Goal: Task Accomplishment & Management: Use online tool/utility

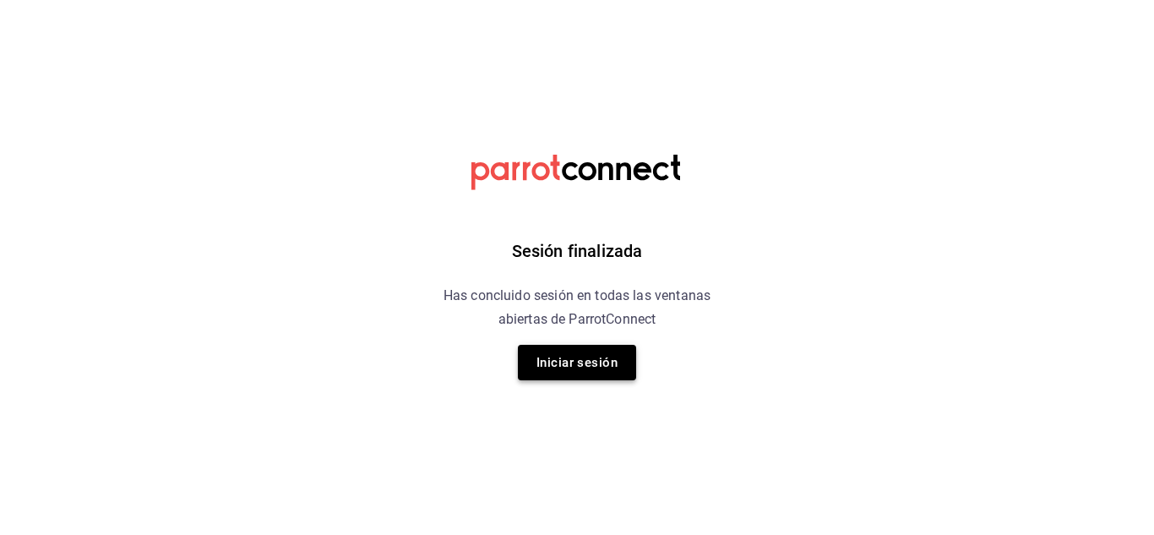
click at [579, 364] on button "Iniciar sesión" at bounding box center [577, 362] width 118 height 35
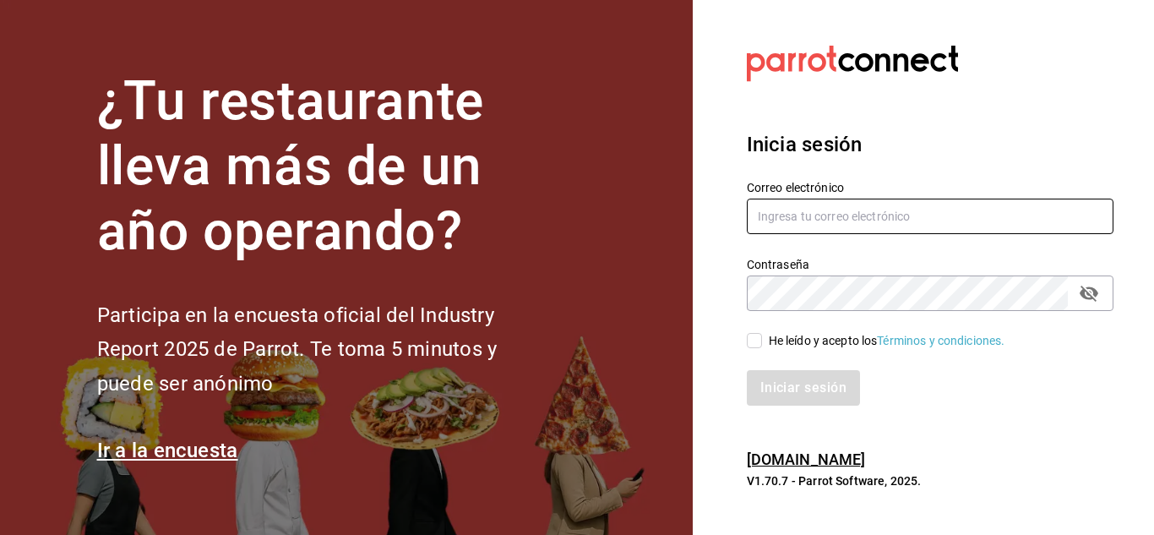
type input "chefamurillo@gmail.com"
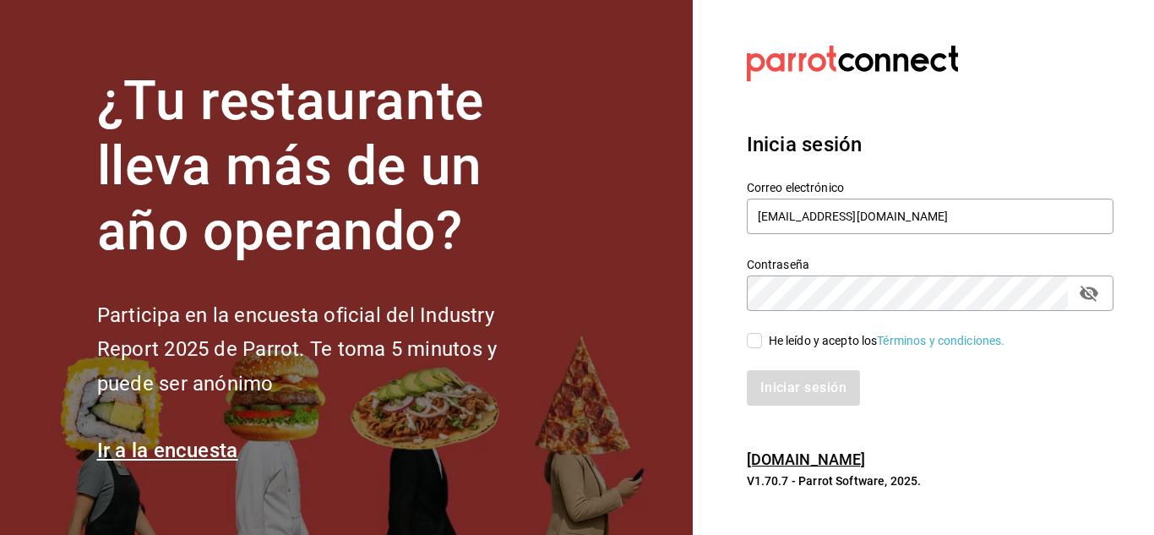
click at [751, 338] on input "He leído y acepto los Términos y condiciones." at bounding box center [754, 340] width 15 height 15
checkbox input "true"
click at [818, 384] on button "Iniciar sesión" at bounding box center [804, 387] width 115 height 35
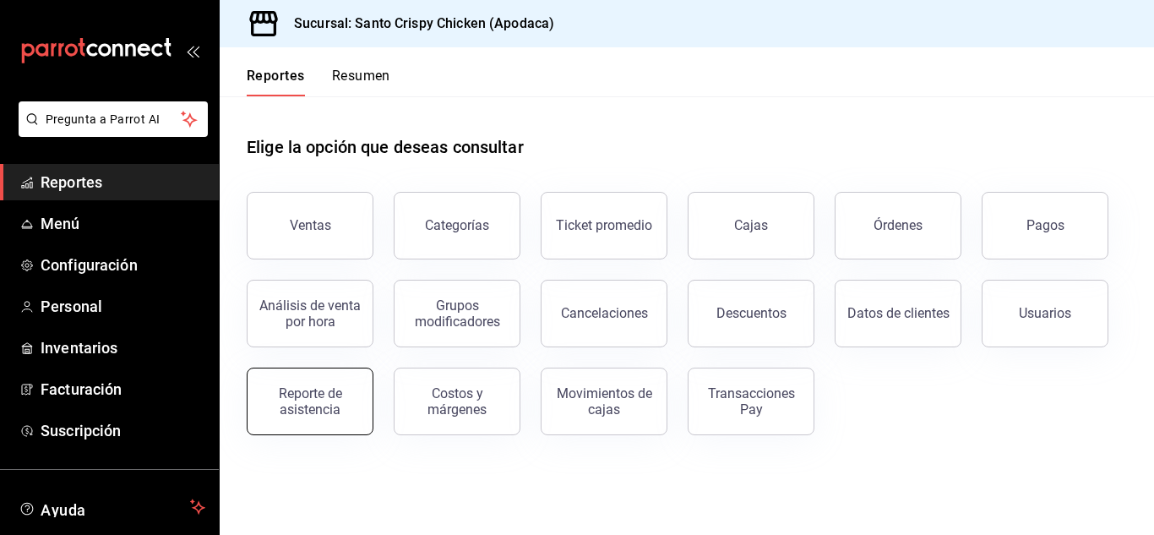
click at [296, 394] on div "Reporte de asistencia" at bounding box center [310, 401] width 105 height 32
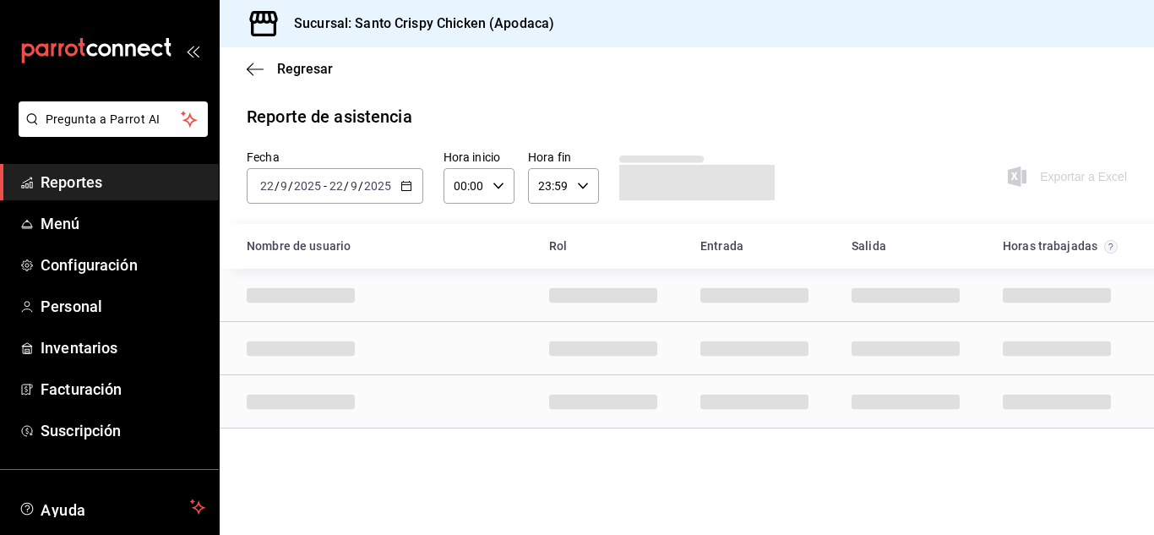
click at [334, 188] on input "22" at bounding box center [336, 186] width 15 height 14
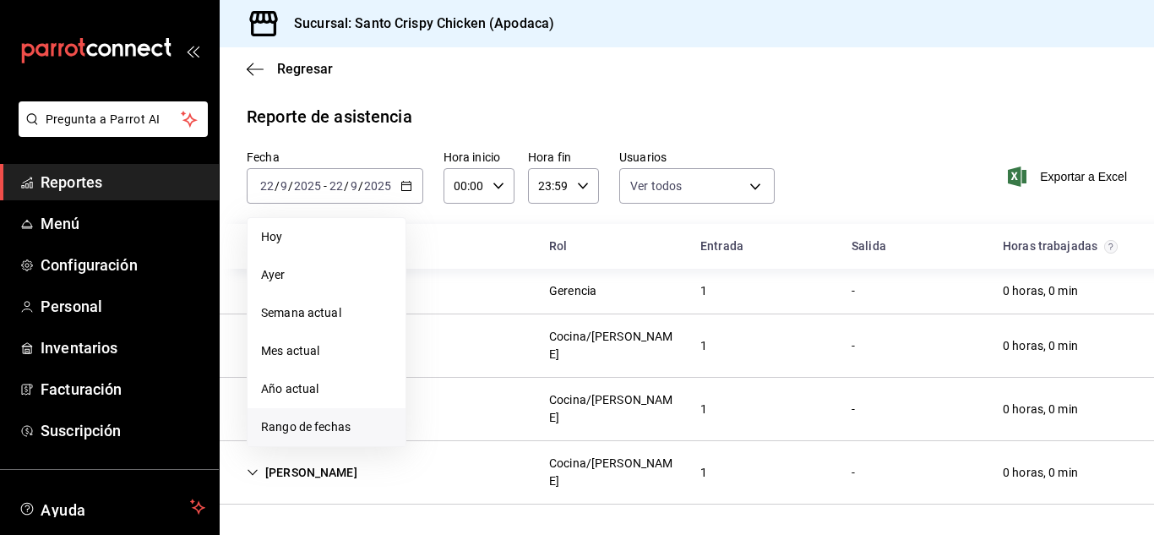
click at [279, 429] on span "Rango de fechas" at bounding box center [326, 427] width 131 height 18
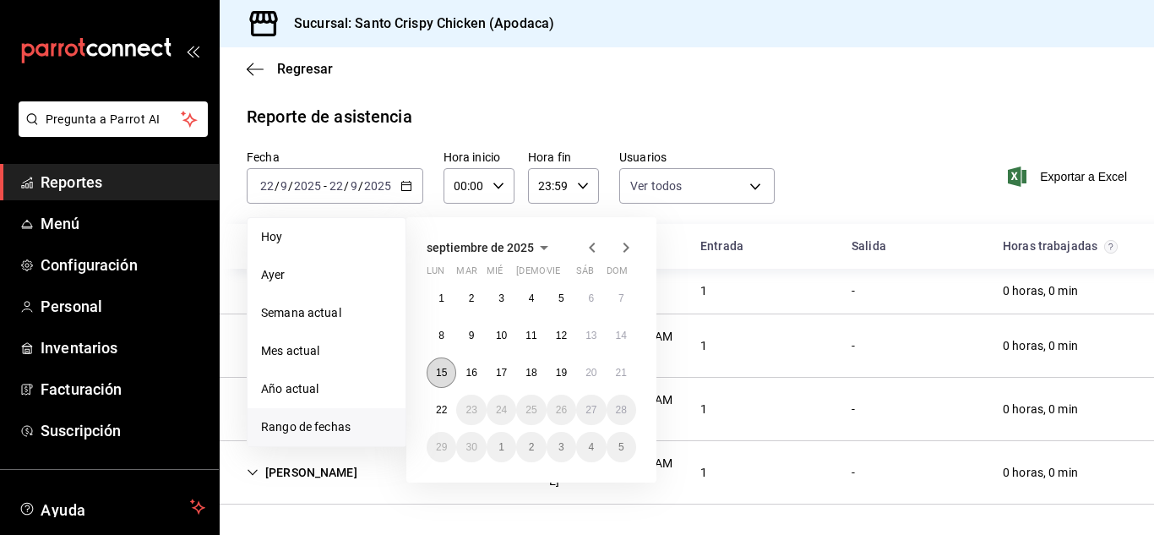
click at [446, 373] on abbr "15" at bounding box center [441, 373] width 11 height 12
click at [440, 405] on abbr "22" at bounding box center [441, 410] width 11 height 12
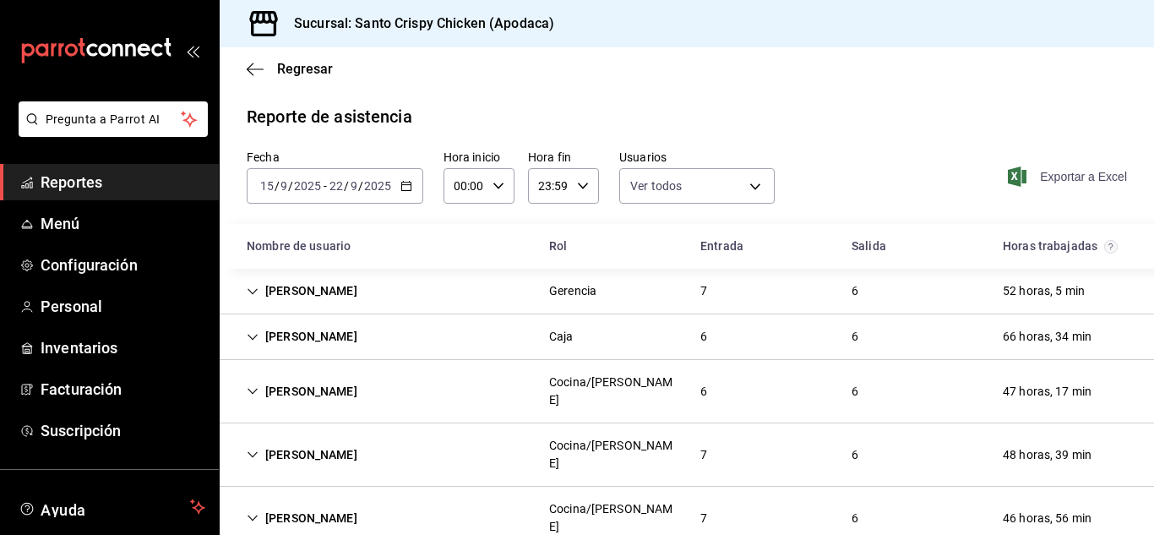
click at [1067, 176] on span "Exportar a Excel" at bounding box center [1069, 176] width 116 height 20
click at [68, 182] on span "Reportes" at bounding box center [123, 182] width 165 height 23
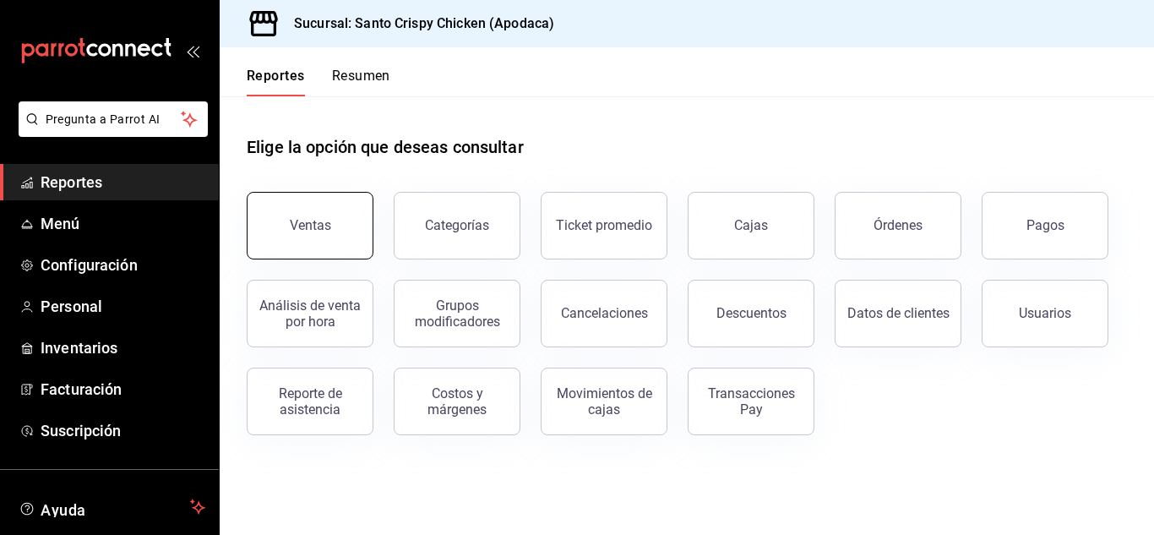
click at [311, 204] on button "Ventas" at bounding box center [310, 226] width 127 height 68
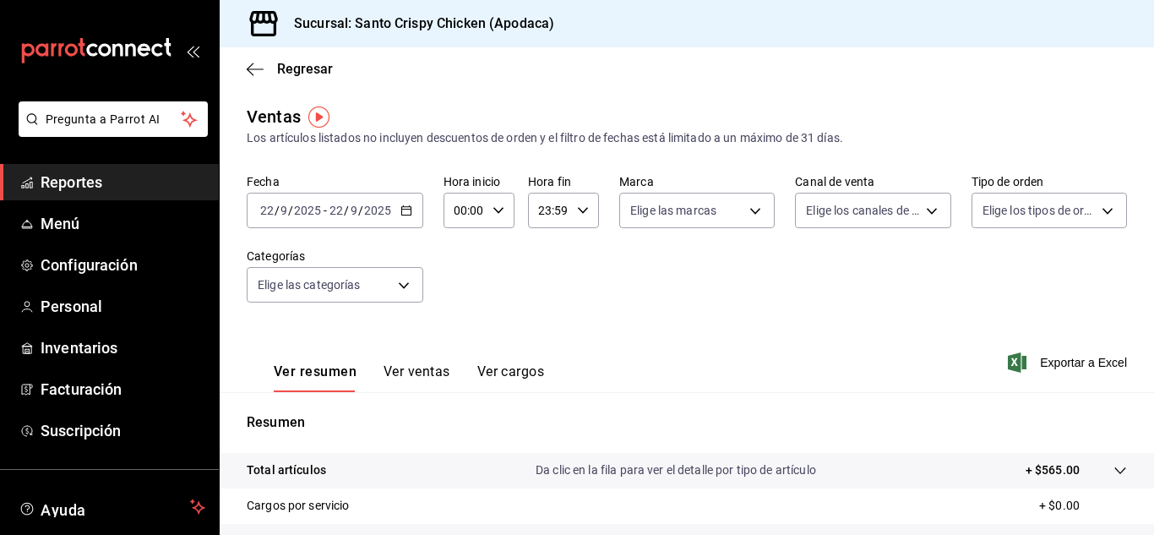
click at [338, 220] on div "2025-09-22 22 / 9 / 2025 - 2025-09-22 22 / 9 / 2025" at bounding box center [335, 210] width 177 height 35
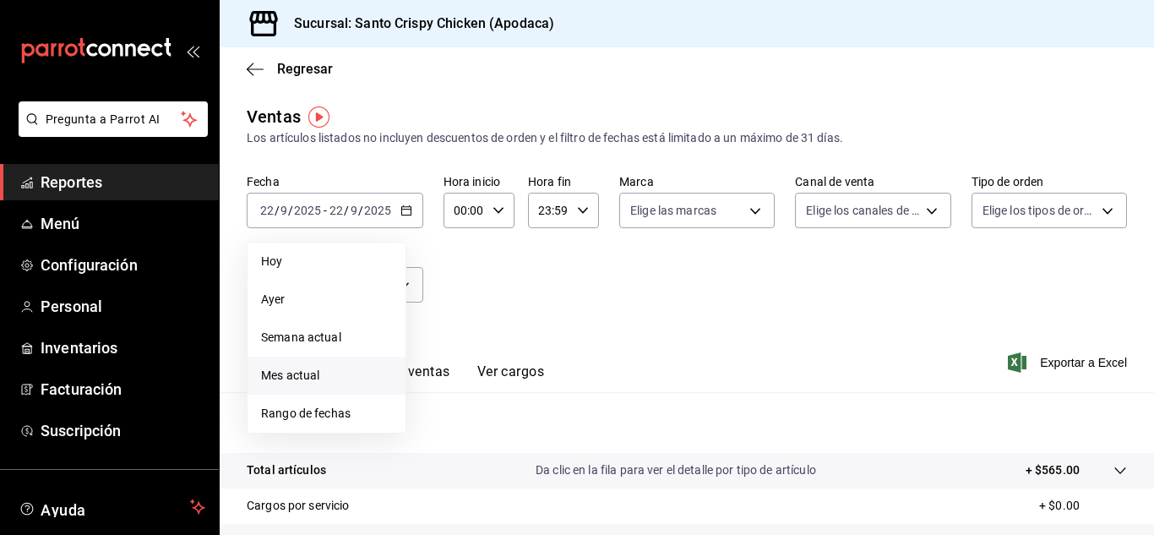
click at [301, 378] on span "Mes actual" at bounding box center [326, 376] width 131 height 18
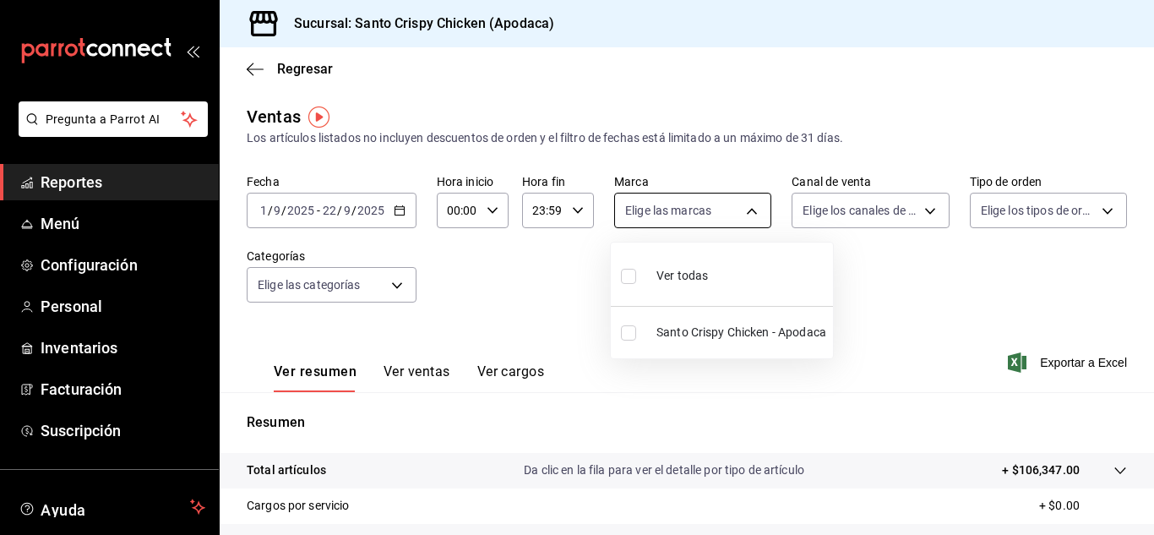
click at [753, 203] on body "Pregunta a Parrot AI Reportes Menú Configuración Personal Inventarios Facturaci…" at bounding box center [577, 267] width 1154 height 535
click at [630, 328] on input "checkbox" at bounding box center [628, 332] width 15 height 15
checkbox input "true"
type input "0a9e70ec-c9a9-4e7b-ad42-2bfd21760c2f"
checkbox input "true"
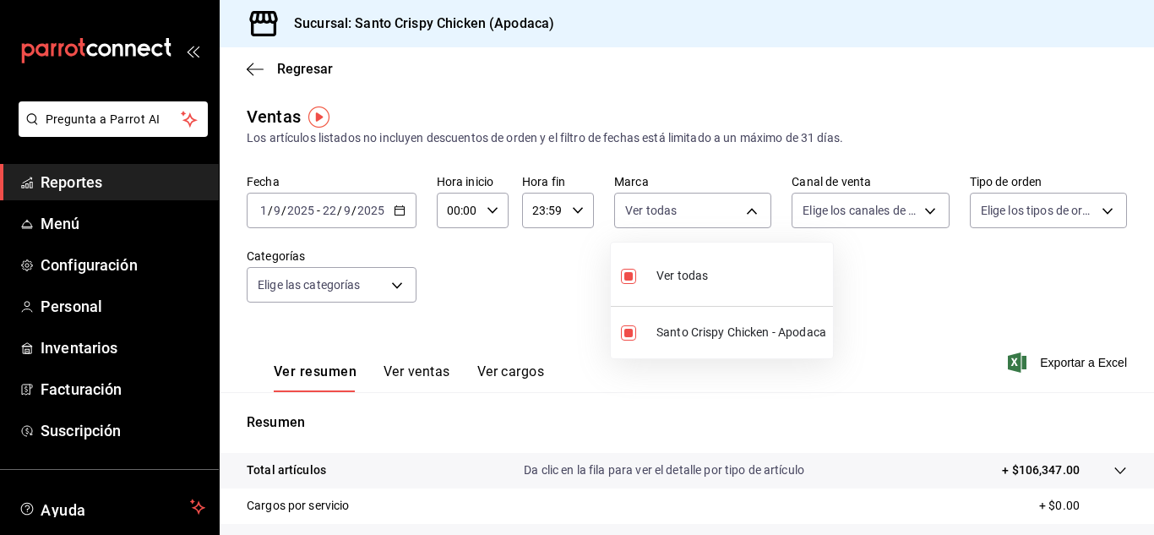
drag, startPoint x: 1147, startPoint y: 93, endPoint x: 1153, endPoint y: 181, distance: 88.0
click at [1153, 181] on div at bounding box center [577, 267] width 1154 height 535
click at [406, 364] on button "Ver ventas" at bounding box center [416, 377] width 67 height 29
